Goal: Task Accomplishment & Management: Use online tool/utility

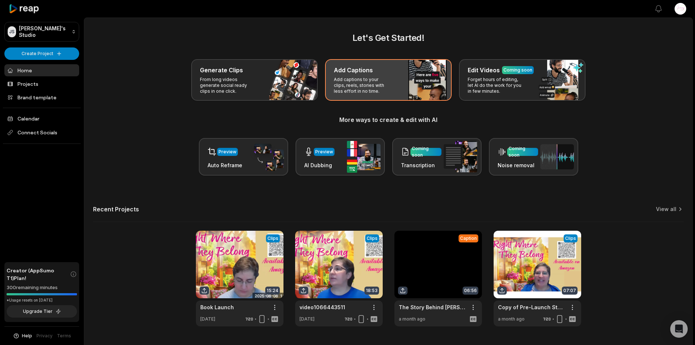
click at [385, 81] on p "Add captions to your clips, reels, stories with less effort in no time." at bounding box center [362, 86] width 57 height 18
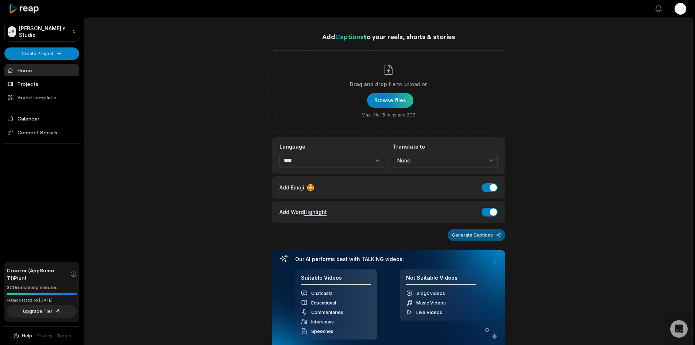
click at [478, 238] on button "Generate Captions" at bounding box center [477, 235] width 58 height 12
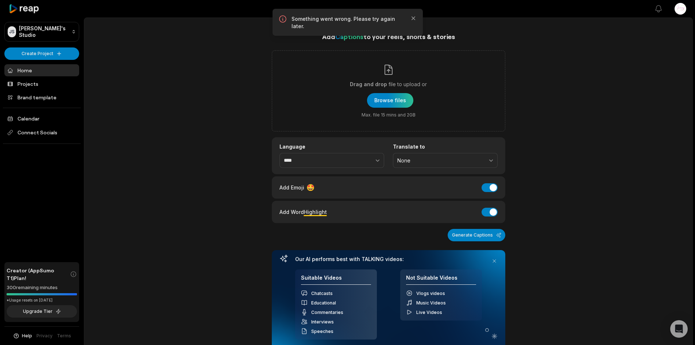
click at [597, 69] on div "Add Captions to your reels, shorts & stories Drag and drop file to upload or Br…" at bounding box center [388, 266] width 609 height 471
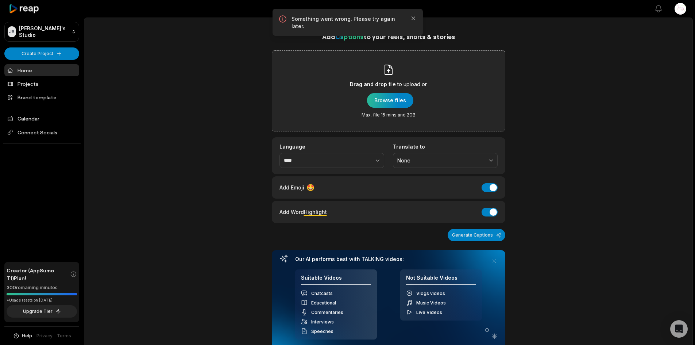
click at [385, 101] on div "button" at bounding box center [390, 100] width 46 height 15
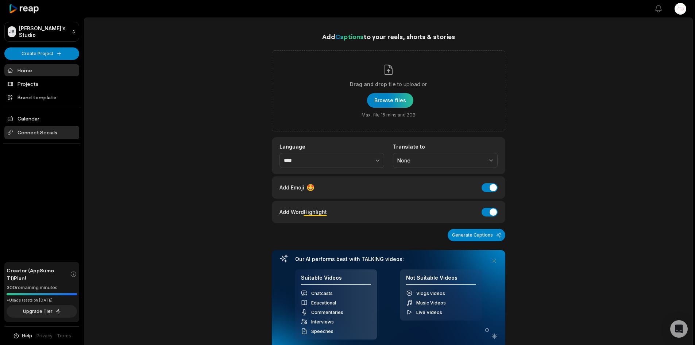
click at [31, 133] on span "Connect Socials" at bounding box center [41, 132] width 75 height 13
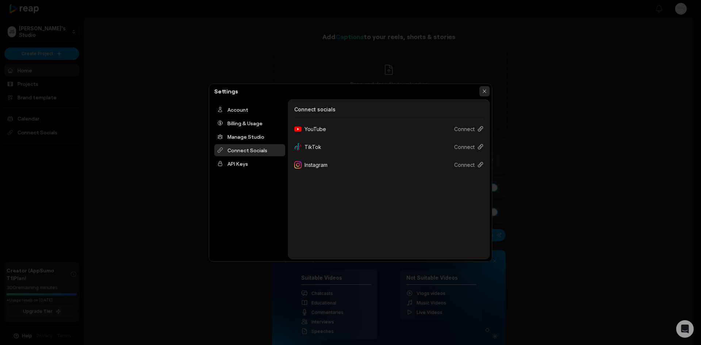
click at [486, 92] on button "button" at bounding box center [484, 91] width 10 height 10
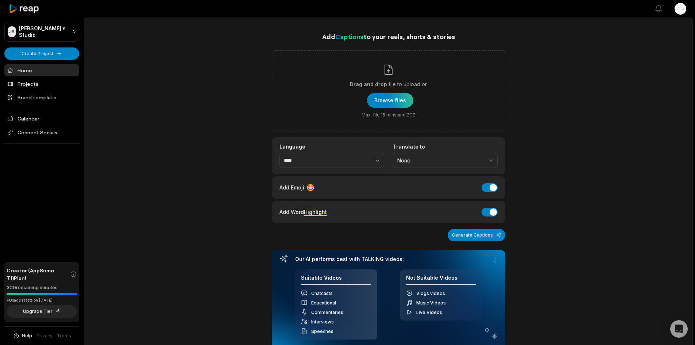
click at [29, 65] on link "Home" at bounding box center [41, 70] width 75 height 12
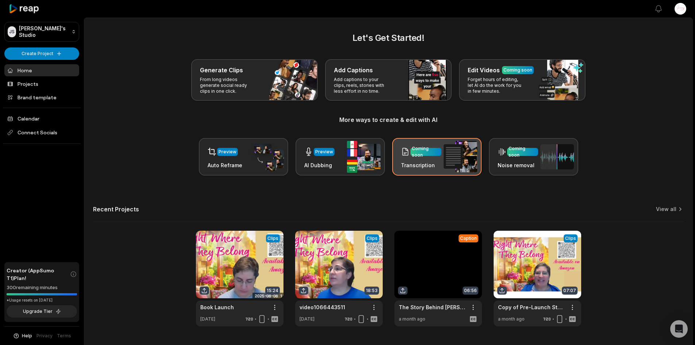
click at [430, 158] on div "Coming soon" at bounding box center [421, 151] width 41 height 15
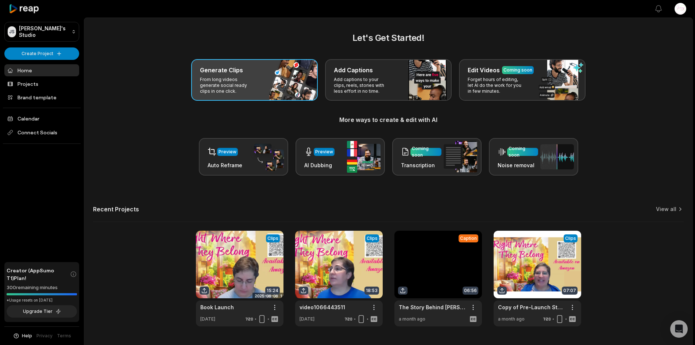
click at [262, 85] on div "Generate Clips From long videos generate social ready clips in one click." at bounding box center [254, 80] width 127 height 42
